Goal: Information Seeking & Learning: Check status

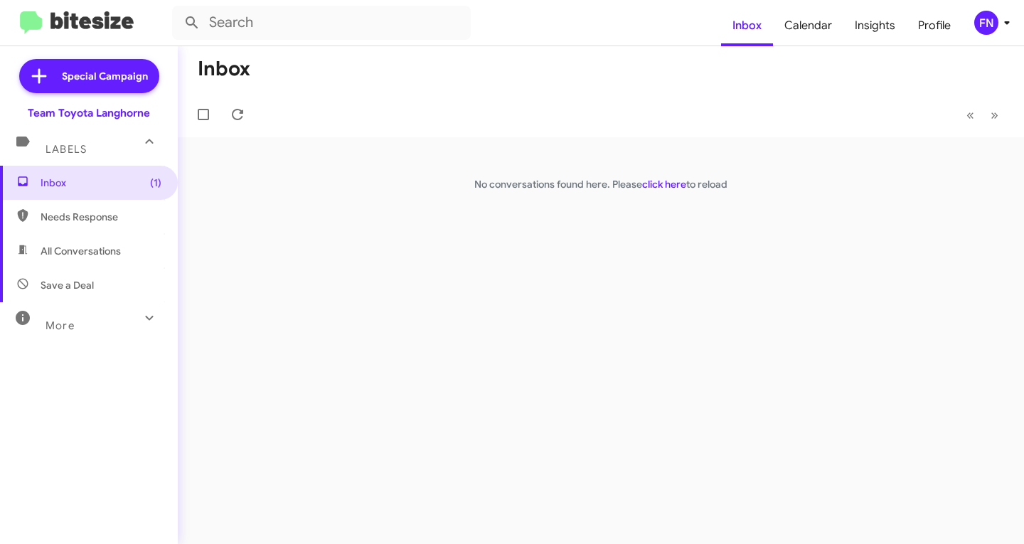
click at [92, 240] on span "All Conversations" at bounding box center [89, 251] width 178 height 34
type input "in:all-conversations"
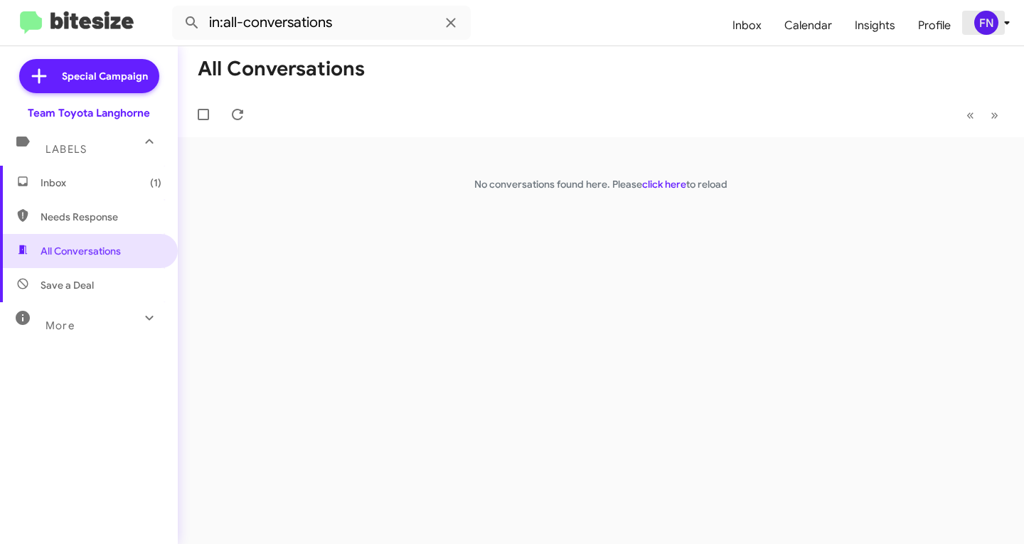
click at [990, 26] on div "FN" at bounding box center [986, 23] width 24 height 24
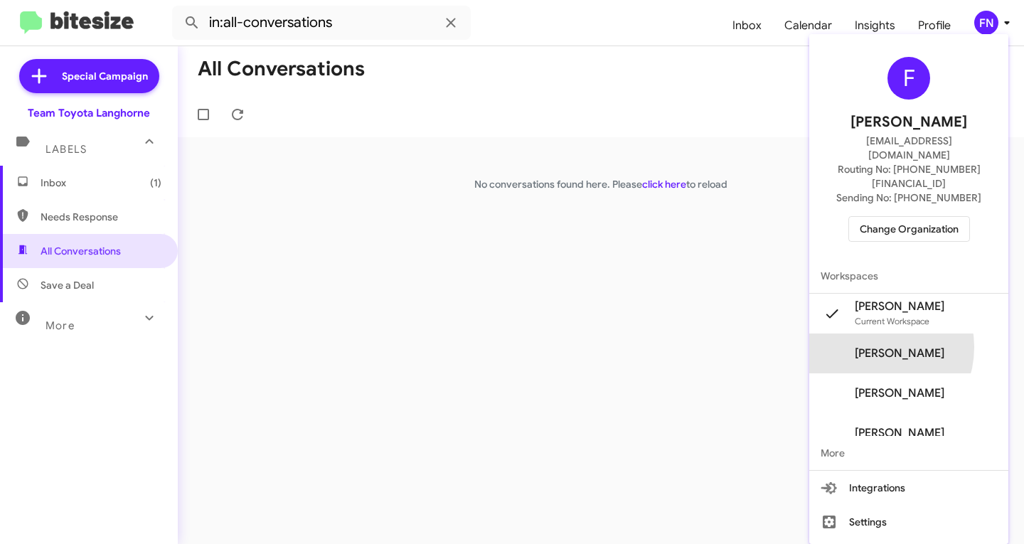
click at [886, 346] on span "Felicia Nazario's" at bounding box center [900, 353] width 90 height 14
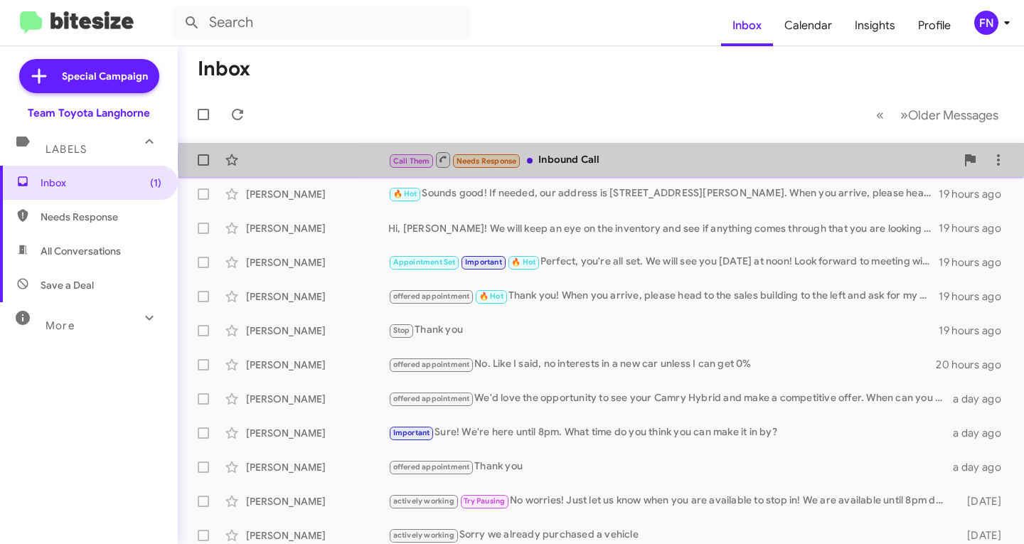
click at [711, 157] on div "Call Them Needs Response Inbound Call" at bounding box center [672, 160] width 568 height 18
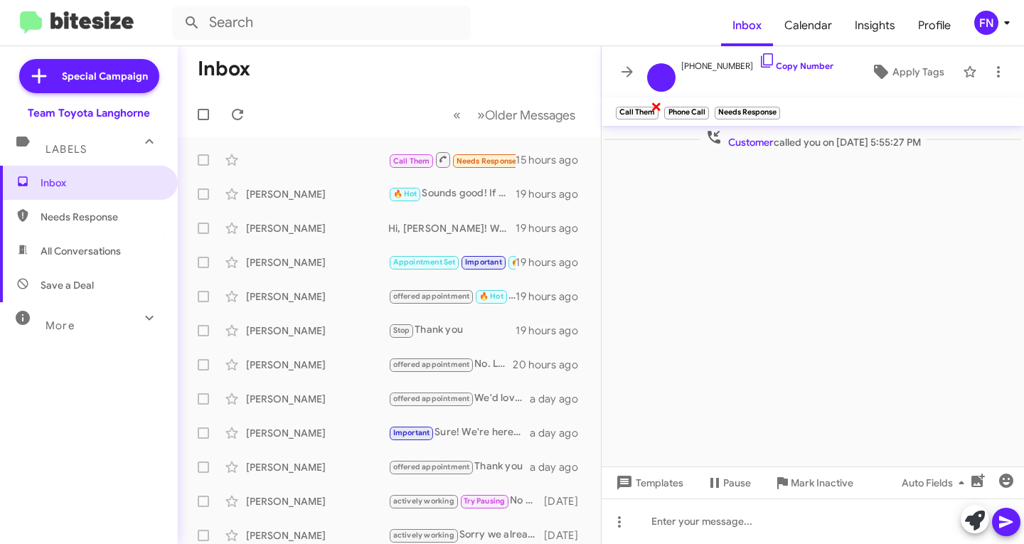
click at [657, 105] on span "×" at bounding box center [656, 105] width 11 height 17
click at [663, 111] on span "×" at bounding box center [657, 105] width 11 height 17
click at [679, 108] on span "×" at bounding box center [679, 105] width 11 height 17
click at [100, 255] on span "All Conversations" at bounding box center [81, 251] width 80 height 14
type input "in:all-conversations"
